Goal: Task Accomplishment & Management: Complete application form

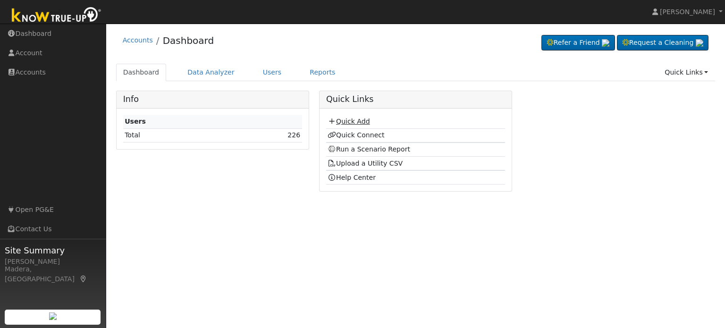
click at [356, 124] on link "Quick Add" at bounding box center [349, 122] width 42 height 8
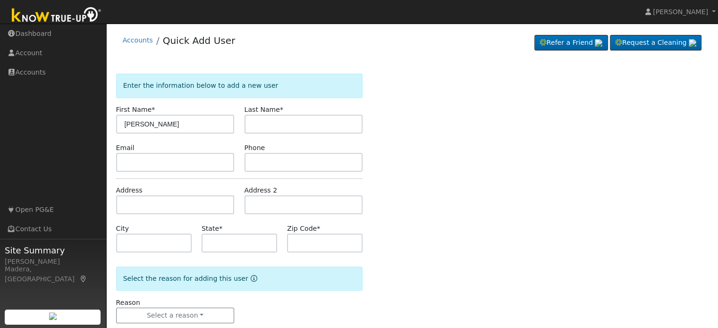
type input "[PERSON_NAME]"
type input "Banuelos"
click at [158, 205] on input "text" at bounding box center [175, 205] width 119 height 19
type input "1066 East Vartikian Avenue"
type input "Fresno"
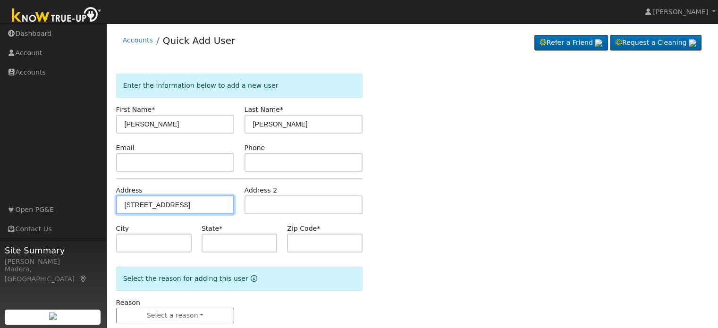
type input "CA"
type input "93710"
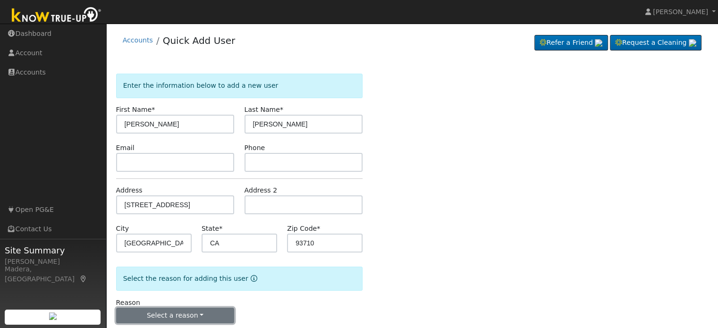
click at [172, 312] on button "Select a reason" at bounding box center [175, 316] width 119 height 16
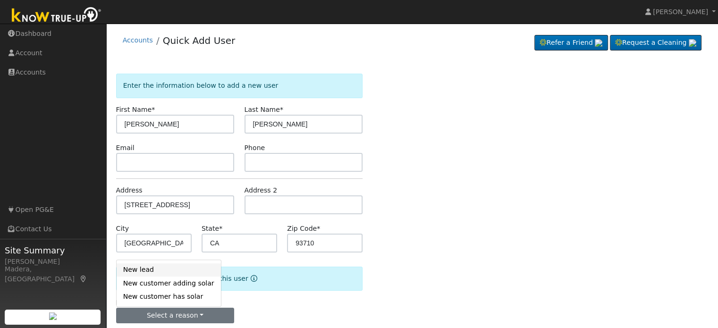
click at [155, 267] on link "New lead" at bounding box center [169, 270] width 104 height 13
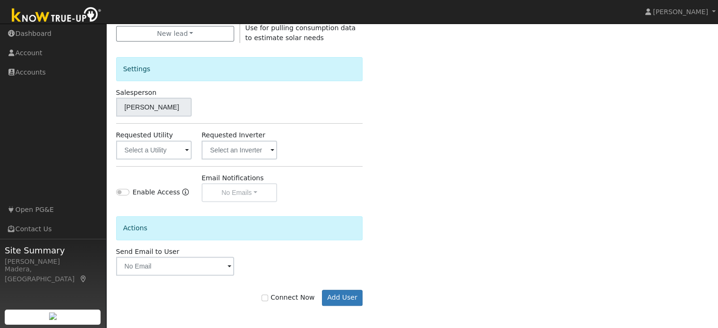
scroll to position [281, 0]
click at [268, 299] on input "Connect Now" at bounding box center [265, 298] width 7 height 7
checkbox input "true"
click at [351, 296] on button "Add User" at bounding box center [342, 298] width 41 height 16
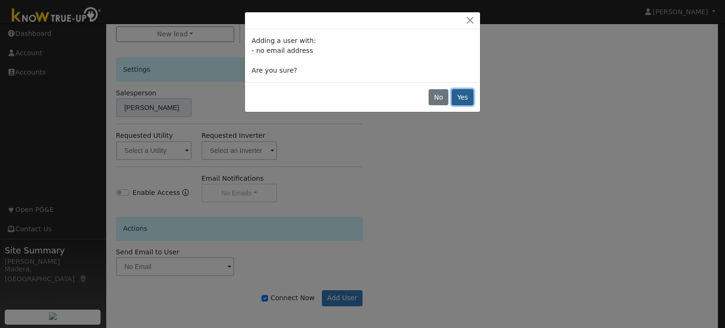
click at [462, 102] on button "Yes" at bounding box center [463, 97] width 22 height 16
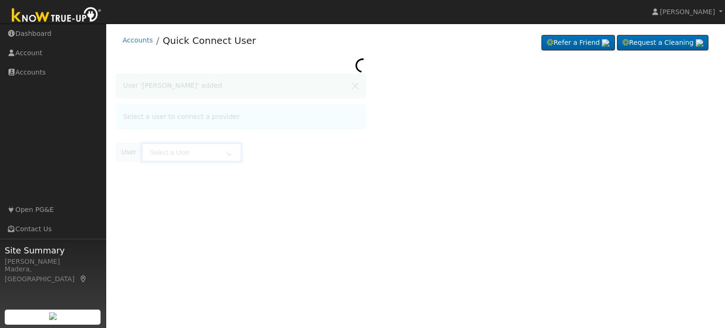
type input "[PERSON_NAME]"
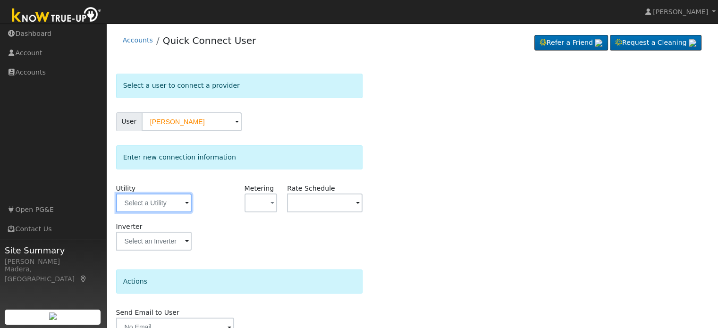
click at [168, 211] on input "text" at bounding box center [154, 203] width 76 height 19
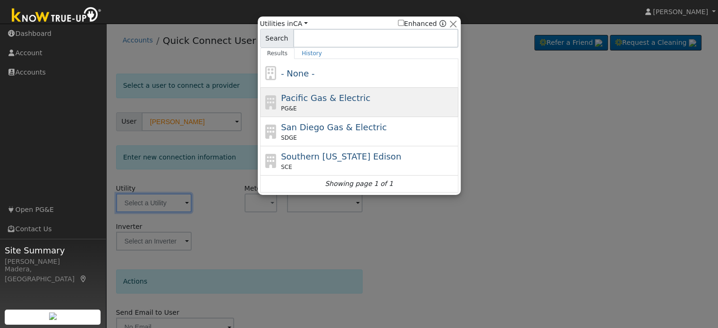
click at [323, 95] on span "Pacific Gas & Electric" at bounding box center [325, 98] width 89 height 10
type input "PG&E"
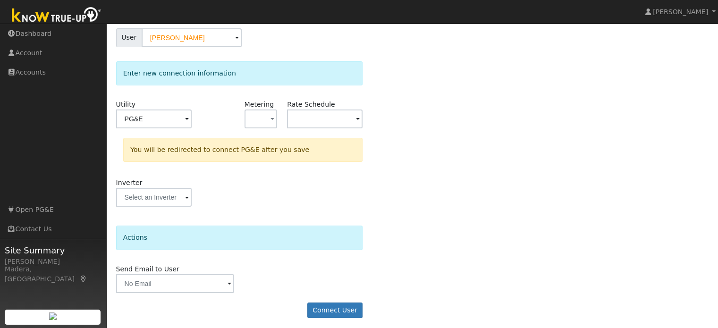
scroll to position [87, 0]
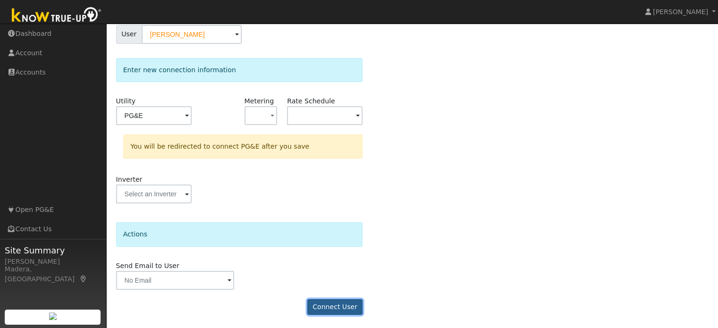
click at [339, 306] on button "Connect User" at bounding box center [335, 307] width 56 height 16
